Goal: Check status: Check status

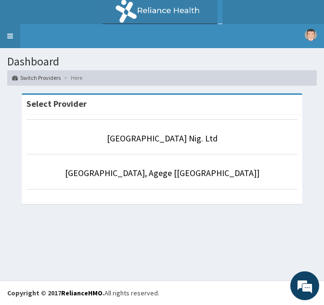
click at [10, 38] on link "Toggle navigation" at bounding box center [10, 36] width 20 height 24
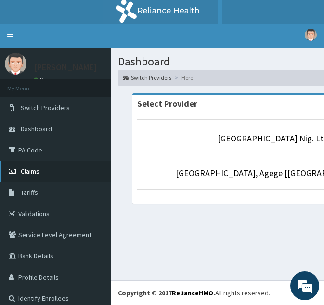
click at [31, 172] on span "Claims" at bounding box center [30, 171] width 19 height 9
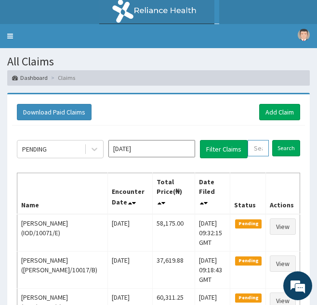
click at [260, 152] on input "text" at bounding box center [258, 148] width 21 height 16
paste input "LGH/10219/A"
type input "LGH/10219/A"
click at [282, 140] on input "Search" at bounding box center [296, 148] width 28 height 16
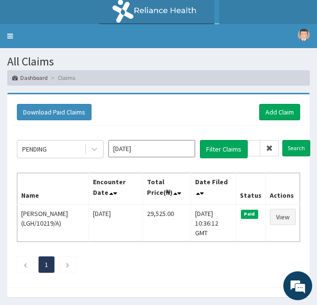
scroll to position [0, 0]
click at [271, 145] on icon at bounding box center [269, 148] width 7 height 7
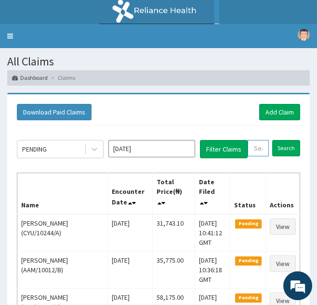
click at [264, 155] on input "text" at bounding box center [258, 148] width 21 height 16
paste input "VTL/10552/A"
type input "VTL/10552/A"
click at [282, 140] on input "Search" at bounding box center [296, 148] width 28 height 16
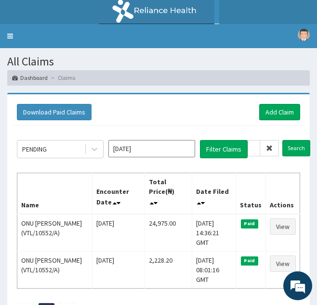
scroll to position [0, 0]
click at [270, 148] on icon at bounding box center [269, 148] width 7 height 7
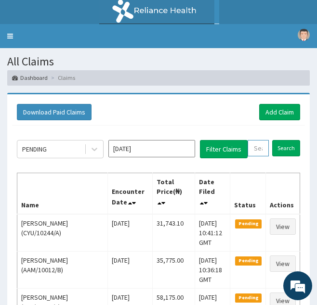
click at [257, 151] on input "text" at bounding box center [258, 148] width 21 height 16
paste input "GIC/10018/A"
type input "GIC/10018/A"
click at [282, 140] on input "Search" at bounding box center [296, 148] width 28 height 16
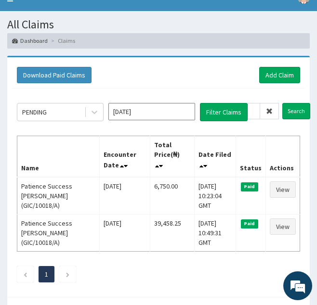
scroll to position [0, 0]
click at [271, 110] on icon at bounding box center [269, 111] width 7 height 7
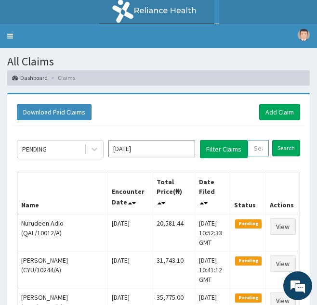
click at [260, 150] on input "text" at bounding box center [258, 148] width 21 height 16
paste input "JGI/10029/A"
type input "JGI/10029/A"
click at [282, 140] on input "Search" at bounding box center [296, 148] width 28 height 16
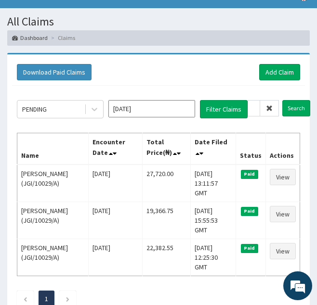
scroll to position [0, 0]
click at [267, 109] on icon at bounding box center [269, 108] width 7 height 7
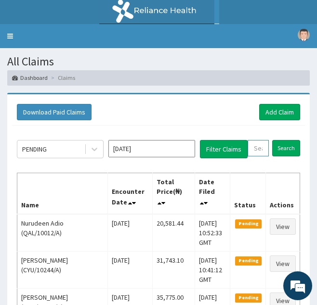
click at [255, 152] on input "text" at bounding box center [258, 148] width 21 height 16
paste input "HSN/10033/A"
type input "HSN/10033/A"
click at [282, 140] on input "Search" at bounding box center [296, 148] width 28 height 16
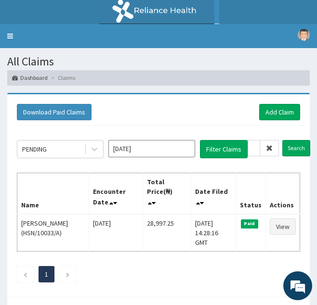
scroll to position [0, 0]
click at [269, 151] on icon at bounding box center [269, 148] width 7 height 7
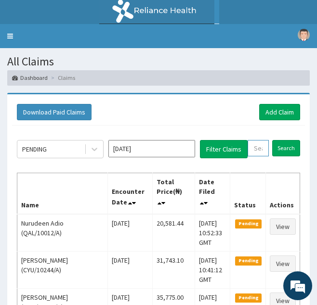
click at [262, 151] on input "text" at bounding box center [258, 148] width 21 height 16
paste input "GSV/12095/A"
type input "GSV/12095/A"
click at [282, 140] on input "Search" at bounding box center [296, 148] width 28 height 16
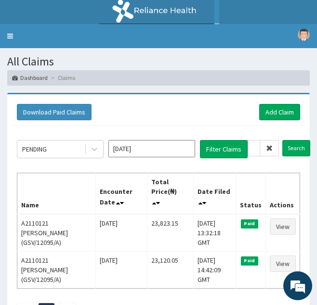
scroll to position [0, 0]
click at [271, 148] on icon at bounding box center [269, 148] width 7 height 7
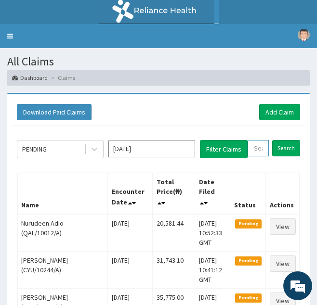
click at [260, 148] on input "text" at bounding box center [258, 148] width 21 height 16
paste input "FBO/10050/F"
type input "FBO/10050/F"
click at [282, 140] on input "Search" at bounding box center [296, 148] width 28 height 16
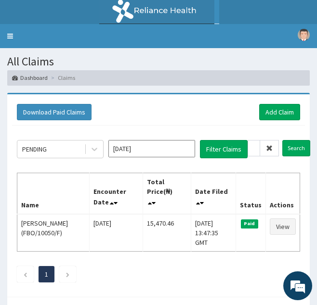
scroll to position [0, 0]
click at [266, 153] on span at bounding box center [269, 148] width 19 height 16
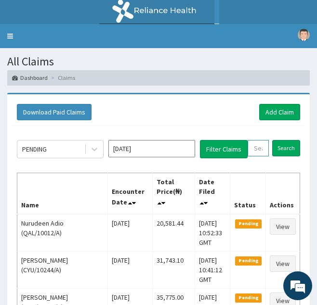
click at [257, 155] on input "text" at bounding box center [258, 148] width 21 height 16
paste input "OTV/10061/B"
type input "OTV/10061/B"
click at [282, 140] on input "Search" at bounding box center [296, 148] width 28 height 16
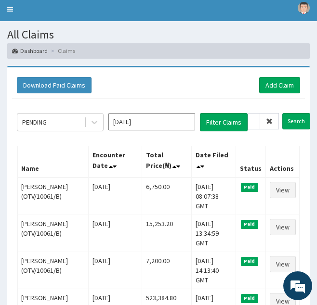
scroll to position [0, 0]
click at [267, 122] on icon at bounding box center [269, 121] width 7 height 7
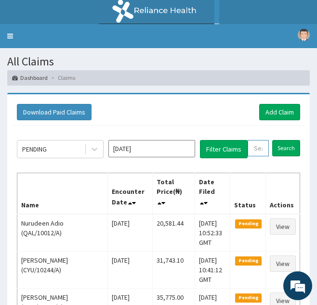
click at [256, 151] on input "text" at bounding box center [258, 148] width 21 height 16
paste input "OTV/10242/A"
type input "OTV/10242/A"
click at [282, 140] on input "Search" at bounding box center [296, 148] width 28 height 16
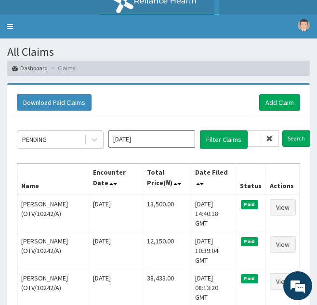
scroll to position [0, 0]
click at [272, 138] on icon at bounding box center [269, 138] width 7 height 7
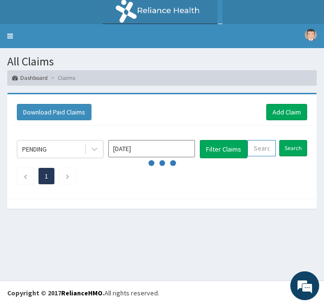
click at [262, 148] on input "text" at bounding box center [262, 148] width 28 height 16
